Goal: Check status: Check status

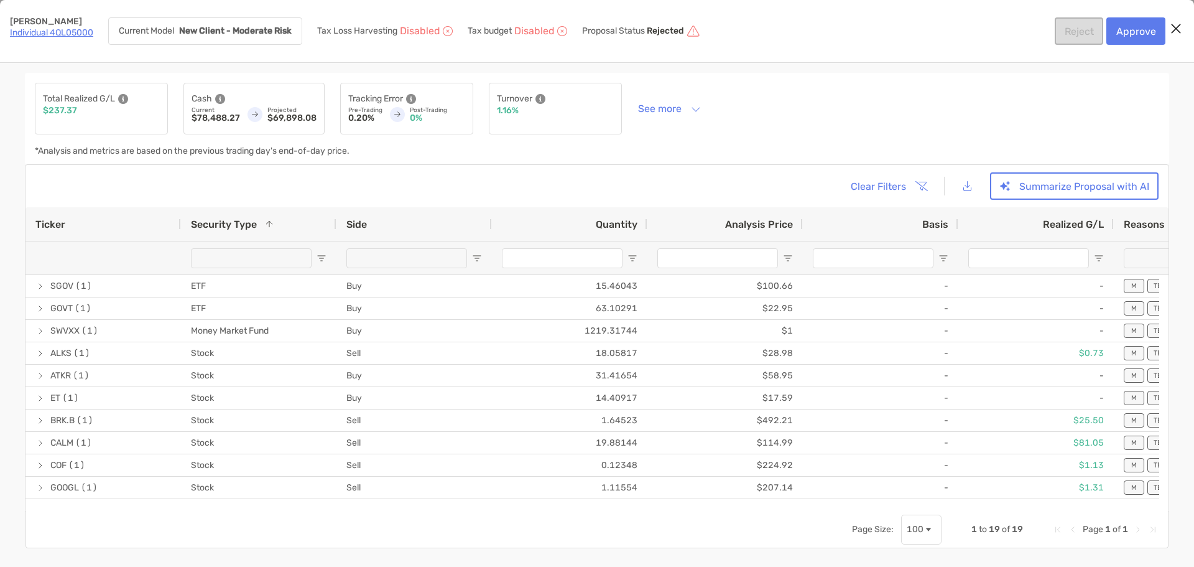
click at [65, 31] on link "Individual 4QL05000" at bounding box center [51, 32] width 83 height 11
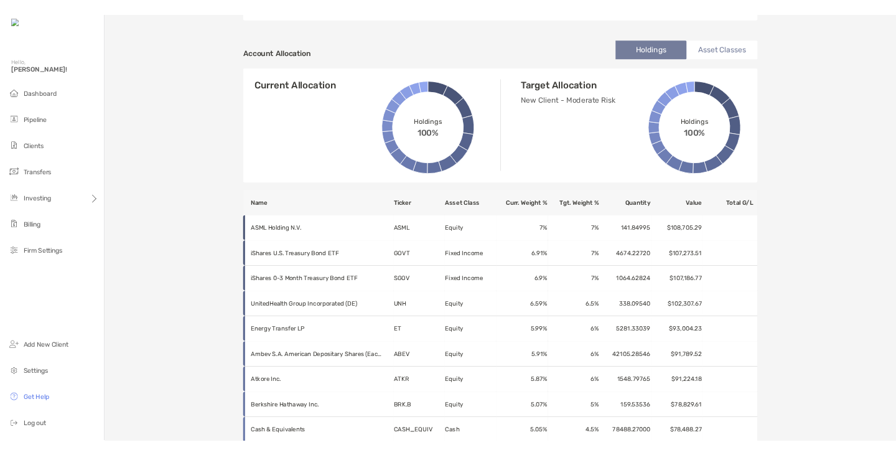
scroll to position [408, 0]
